Goal: Task Accomplishment & Management: Use online tool/utility

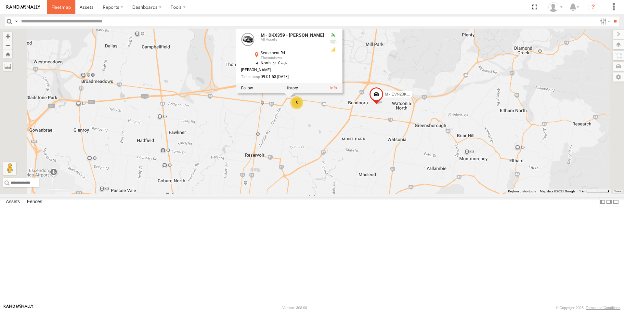
click at [69, 8] on span at bounding box center [60, 7] width 19 height 6
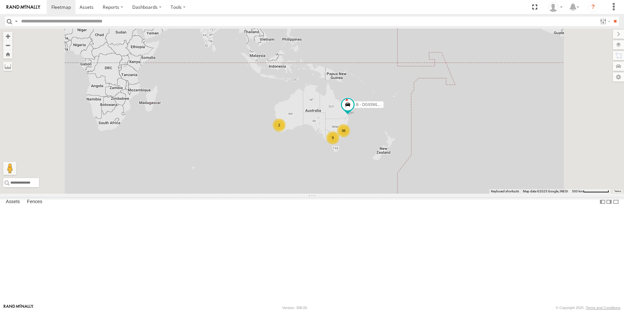
click at [339, 144] on div "9" at bounding box center [332, 137] width 13 height 13
click at [339, 145] on div "9" at bounding box center [332, 138] width 13 height 13
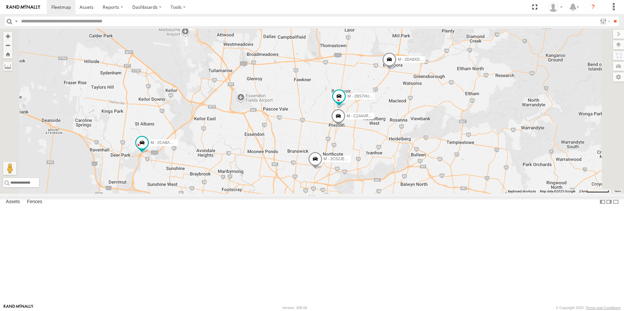
drag, startPoint x: 380, startPoint y: 108, endPoint x: 379, endPoint y: 193, distance: 85.5
click at [379, 193] on div "B - DG93WL - [PERSON_NAME] M - 2BS7HU - [PERSON_NAME] M - 2CS2JE - [PERSON_NAME…" at bounding box center [312, 111] width 624 height 165
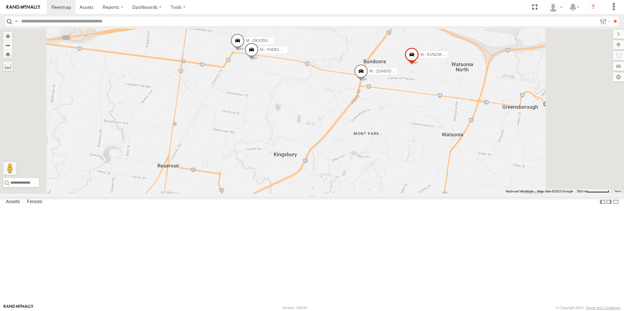
click at [419, 65] on span at bounding box center [411, 56] width 14 height 18
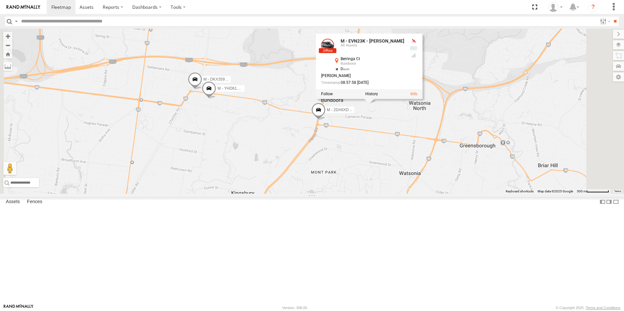
drag, startPoint x: 483, startPoint y: 154, endPoint x: 440, endPoint y: 194, distance: 58.6
click at [440, 194] on div "B - DG93WL - [PERSON_NAME] M - 2BS7HU - [PERSON_NAME] M - 2CS2JE - [PERSON_NAME…" at bounding box center [312, 111] width 624 height 165
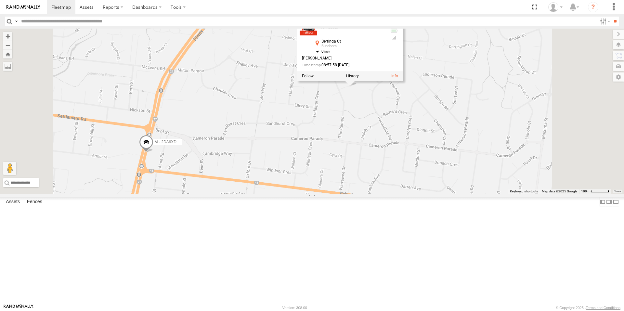
drag, startPoint x: 436, startPoint y: 161, endPoint x: 432, endPoint y: 183, distance: 22.8
click at [432, 183] on div "B - DG93WL - [PERSON_NAME] M - 2BS7HU - [PERSON_NAME] M - 2CS2JE - [PERSON_NAME…" at bounding box center [312, 111] width 624 height 165
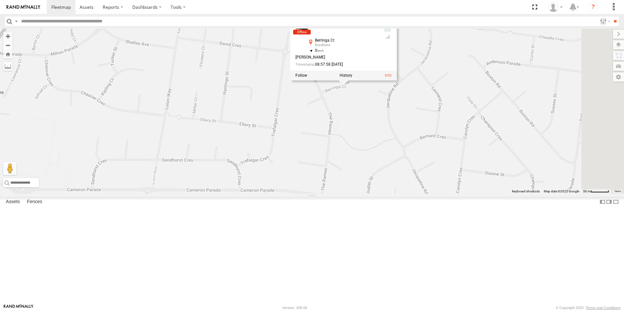
click at [378, 43] on div "Berringa Ct" at bounding box center [347, 41] width 64 height 4
click at [378, 29] on div "All Assets" at bounding box center [347, 27] width 64 height 4
click at [308, 33] on link at bounding box center [301, 26] width 13 height 13
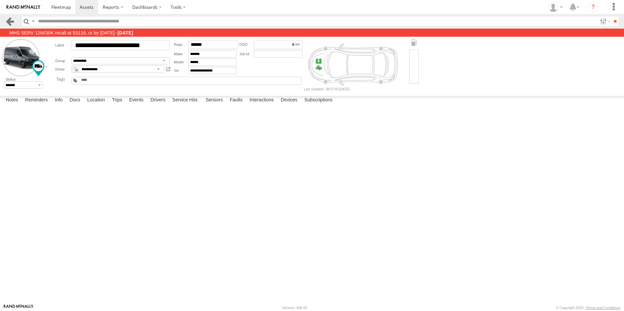
click at [9, 21] on link at bounding box center [9, 21] width 9 height 9
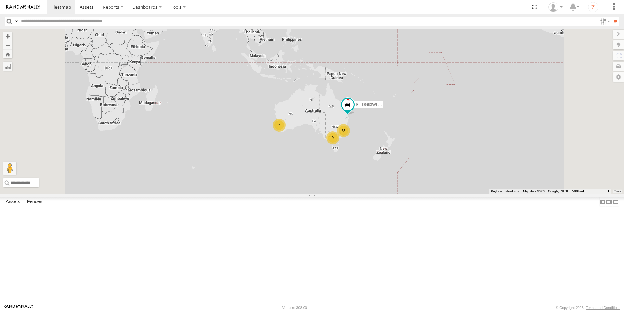
click at [339, 144] on div "9" at bounding box center [332, 137] width 13 height 13
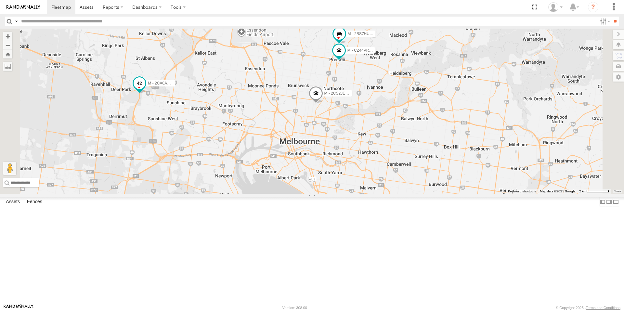
click at [145, 89] on span at bounding box center [140, 83] width 12 height 12
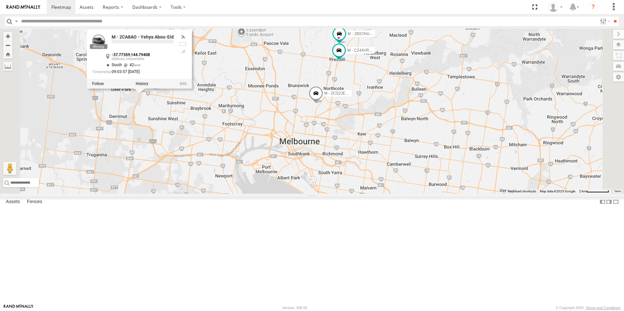
click at [204, 177] on div "B - DG93WL - Josh Fahd M - 2CS2JE - Sheryar Haider M - CZ65YA - Andrew Gal M - …" at bounding box center [312, 111] width 624 height 165
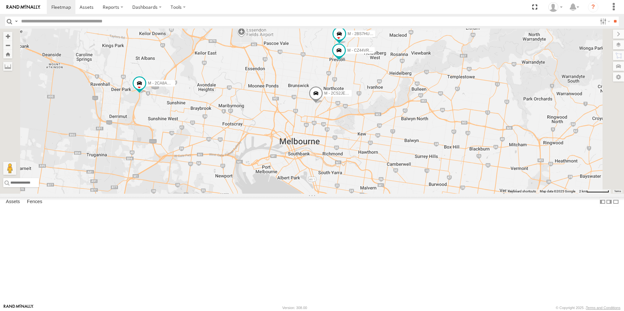
click at [323, 104] on span at bounding box center [316, 95] width 14 height 18
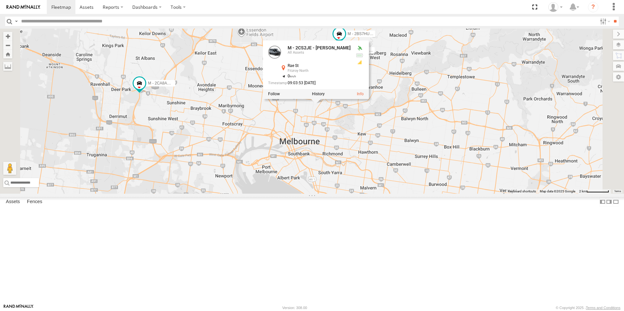
click at [390, 182] on div "B - DG93WL - Josh Fahd M - 2CS2JE - Sheryar Haider M - CZ65YA - Andrew Gal M - …" at bounding box center [312, 111] width 624 height 165
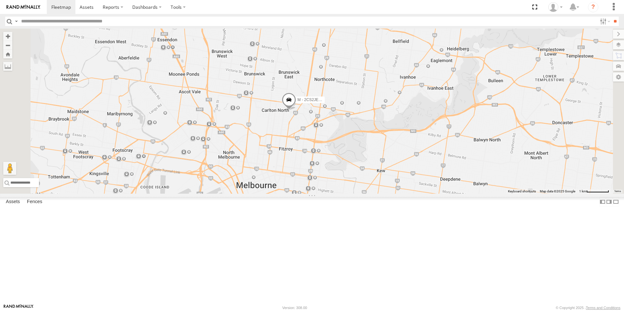
drag, startPoint x: 368, startPoint y: 105, endPoint x: 370, endPoint y: 134, distance: 29.3
click at [370, 134] on div "B - DG93WL - Josh Fahd M - 2CS2JE - Sheryar Haider M - CZ65YA - Andrew Gal M - …" at bounding box center [312, 111] width 624 height 165
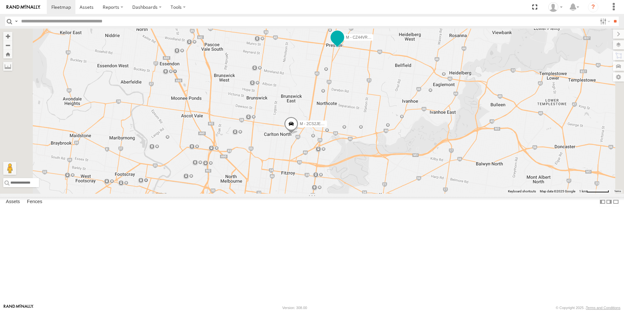
click at [343, 43] on span at bounding box center [337, 38] width 12 height 12
click at [368, 127] on div "B - DG93WL - Josh Fahd M - 2CS2JE - Sheryar Haider M - CZ65YA - Andrew Gal M - …" at bounding box center [312, 111] width 624 height 165
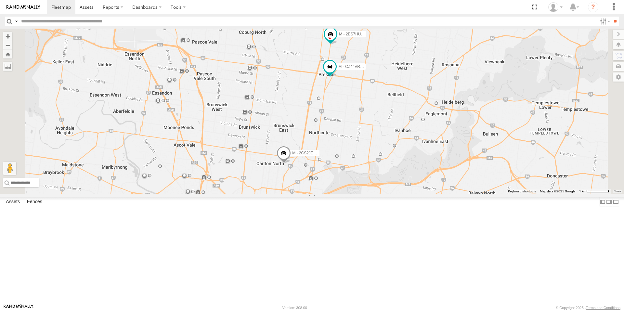
drag, startPoint x: 397, startPoint y: 112, endPoint x: 391, endPoint y: 136, distance: 24.2
click at [391, 136] on div "B - DG93WL - Josh Fahd M - 2CS2JE - Sheryar Haider M - CZ65YA - Andrew Gal M - …" at bounding box center [312, 111] width 624 height 165
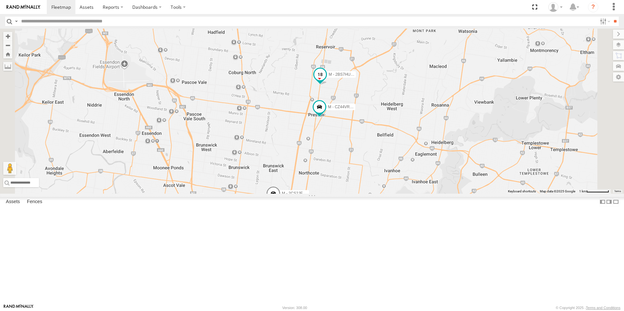
click at [326, 80] on span at bounding box center [320, 75] width 12 height 12
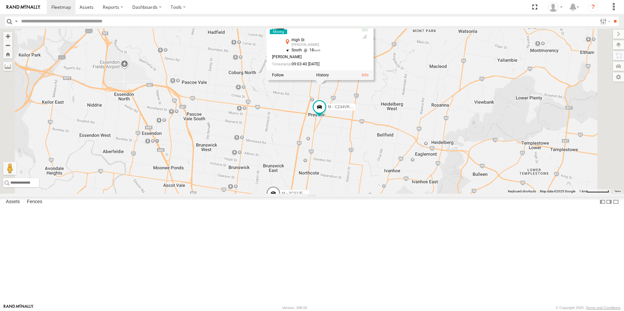
click at [363, 192] on div "B - DG93WL - Josh Fahd M - 2CS2JE - Sheryar Haider M - CZ65YA - Andrew Gal M - …" at bounding box center [312, 111] width 624 height 165
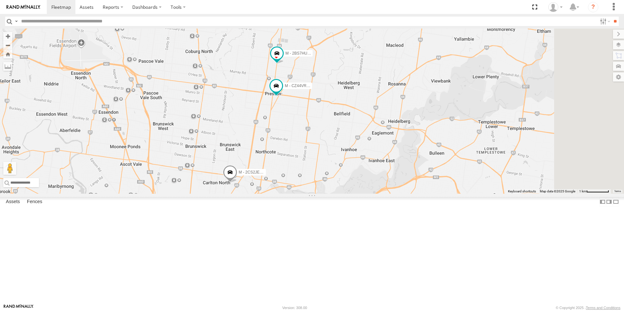
drag, startPoint x: 347, startPoint y: 151, endPoint x: 298, endPoint y: 125, distance: 55.7
click at [298, 125] on div "B - DG93WL - Josh Fahd M - 2CS2JE - Sheryar Haider M - CZ65YA - Andrew Gal M - …" at bounding box center [312, 111] width 624 height 165
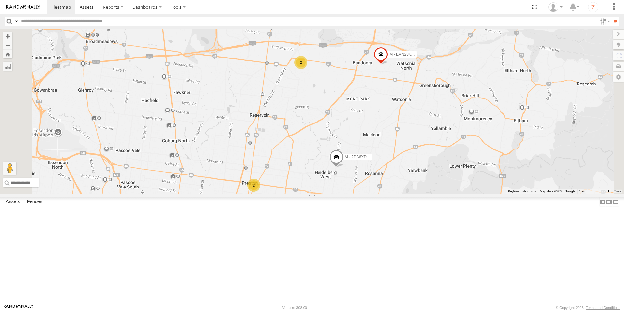
click at [388, 65] on span at bounding box center [381, 56] width 14 height 18
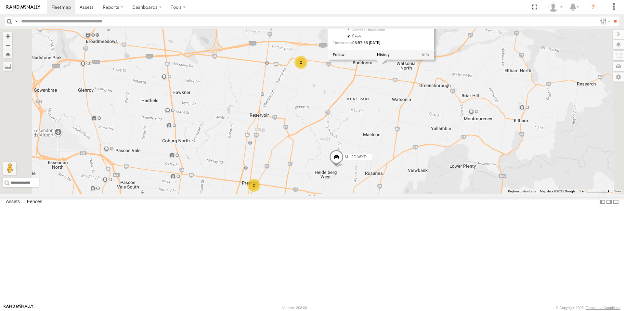
click at [453, 136] on div "B - DG93WL - Josh Fahd M - 2CS2JE - Sheryar Haider M - CZ65YA - Andrew Gal M - …" at bounding box center [312, 111] width 624 height 165
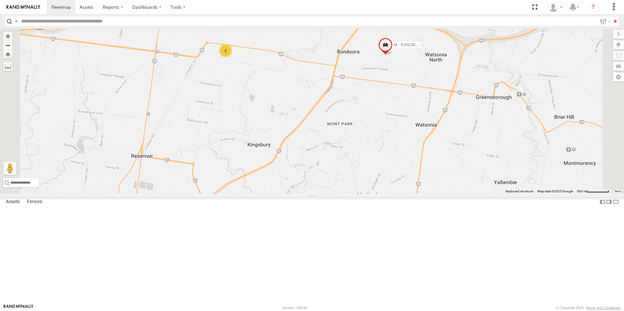
drag, startPoint x: 449, startPoint y: 104, endPoint x: 444, endPoint y: 125, distance: 21.9
click at [444, 125] on div "B - DG93WL - Josh Fahd M - 2CS2JE - Sheryar Haider M - CZ65YA - Andrew Gal M - …" at bounding box center [312, 111] width 624 height 165
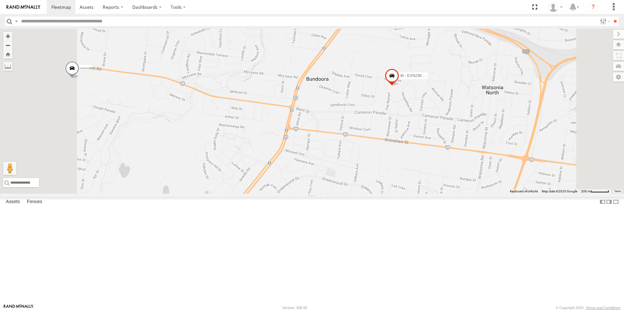
click at [399, 86] on span at bounding box center [392, 78] width 14 height 18
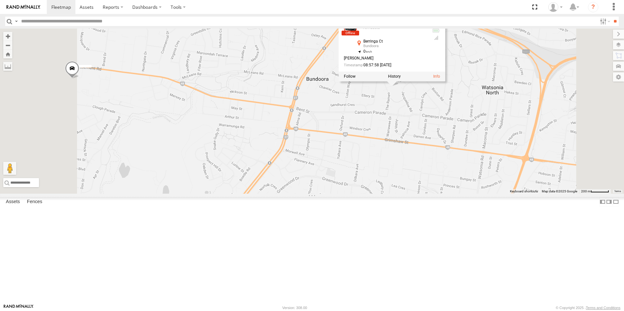
click at [455, 149] on div "B - DG93WL - Josh Fahd M - 2CS2JE - Sheryar Haider M - CZ65YA - Andrew Gal M - …" at bounding box center [312, 111] width 624 height 165
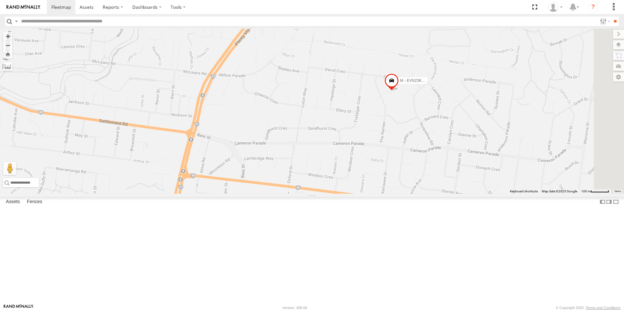
click at [399, 91] on span at bounding box center [391, 82] width 14 height 18
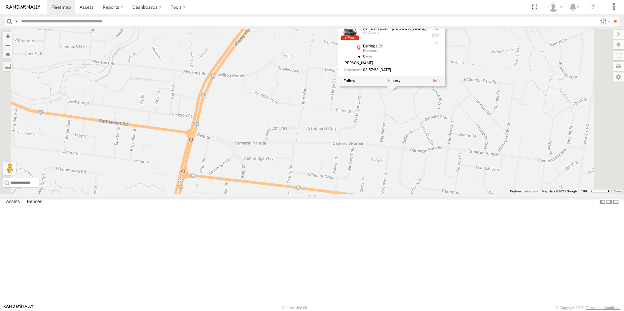
click at [469, 155] on div "B - DG93WL - Josh Fahd M - 2CS2JE - Sheryar Haider M - CZ65YA - Andrew Gal M - …" at bounding box center [312, 111] width 624 height 165
